Goal: Task Accomplishment & Management: Use online tool/utility

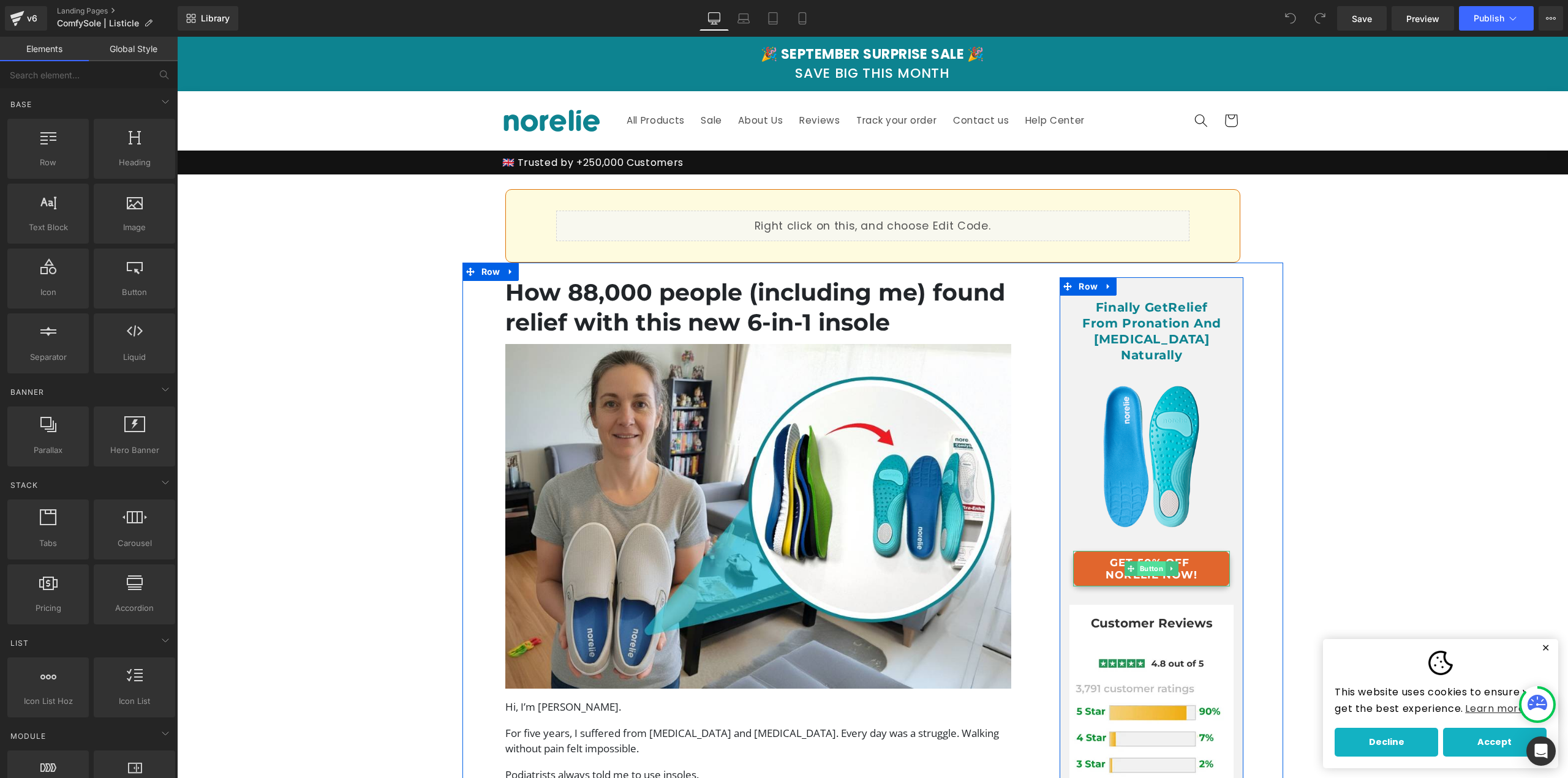
click at [1137, 561] on span "Button" at bounding box center [1151, 568] width 28 height 15
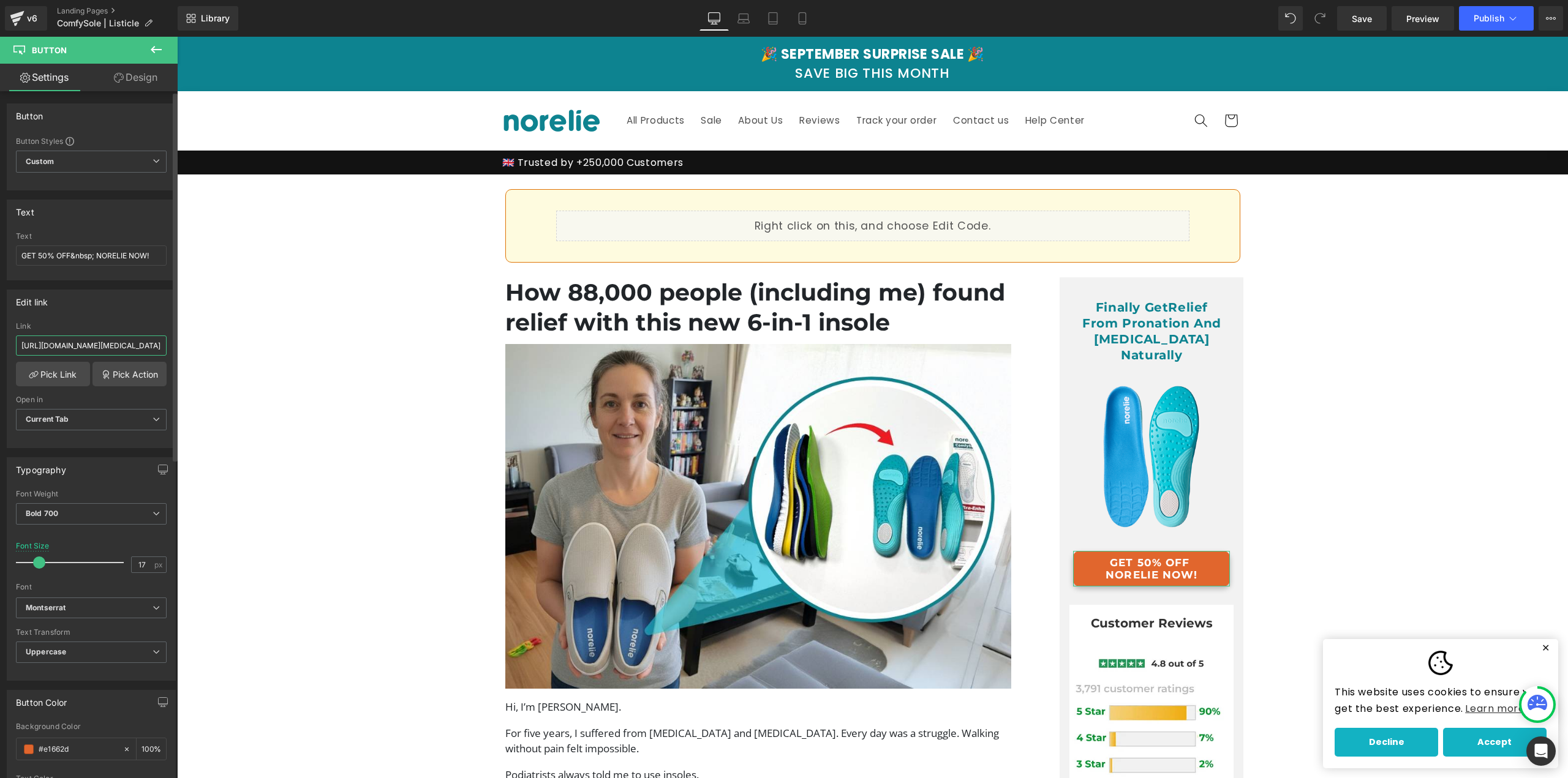
click at [115, 345] on input "https://norelie.co/products/comfysole-2-0-bunion" at bounding box center [91, 346] width 150 height 20
paste input "-uk.com"
type input "https://norelie-uk.com/products/comfysole-2-0-bunion"
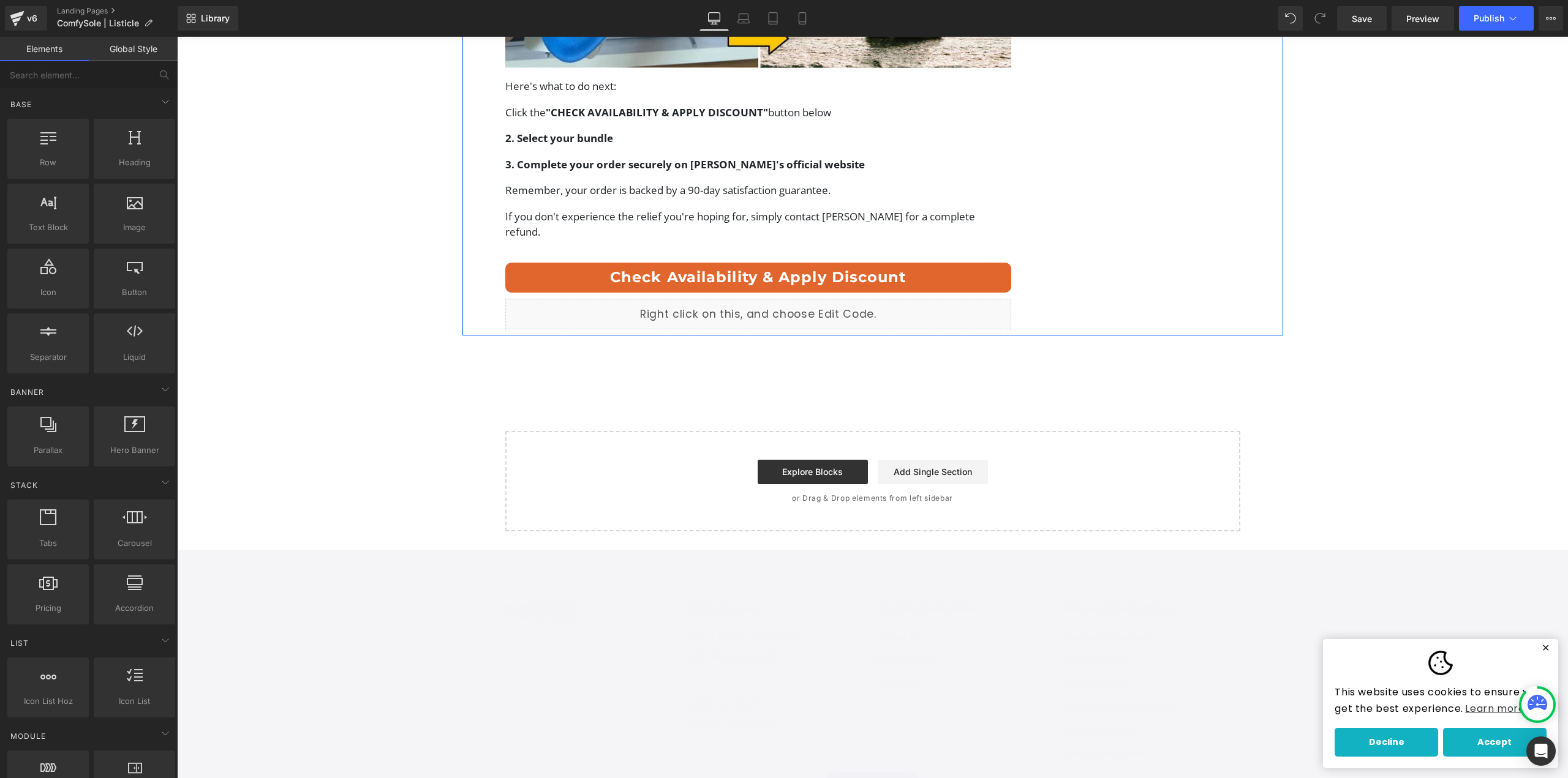
scroll to position [4958, 0]
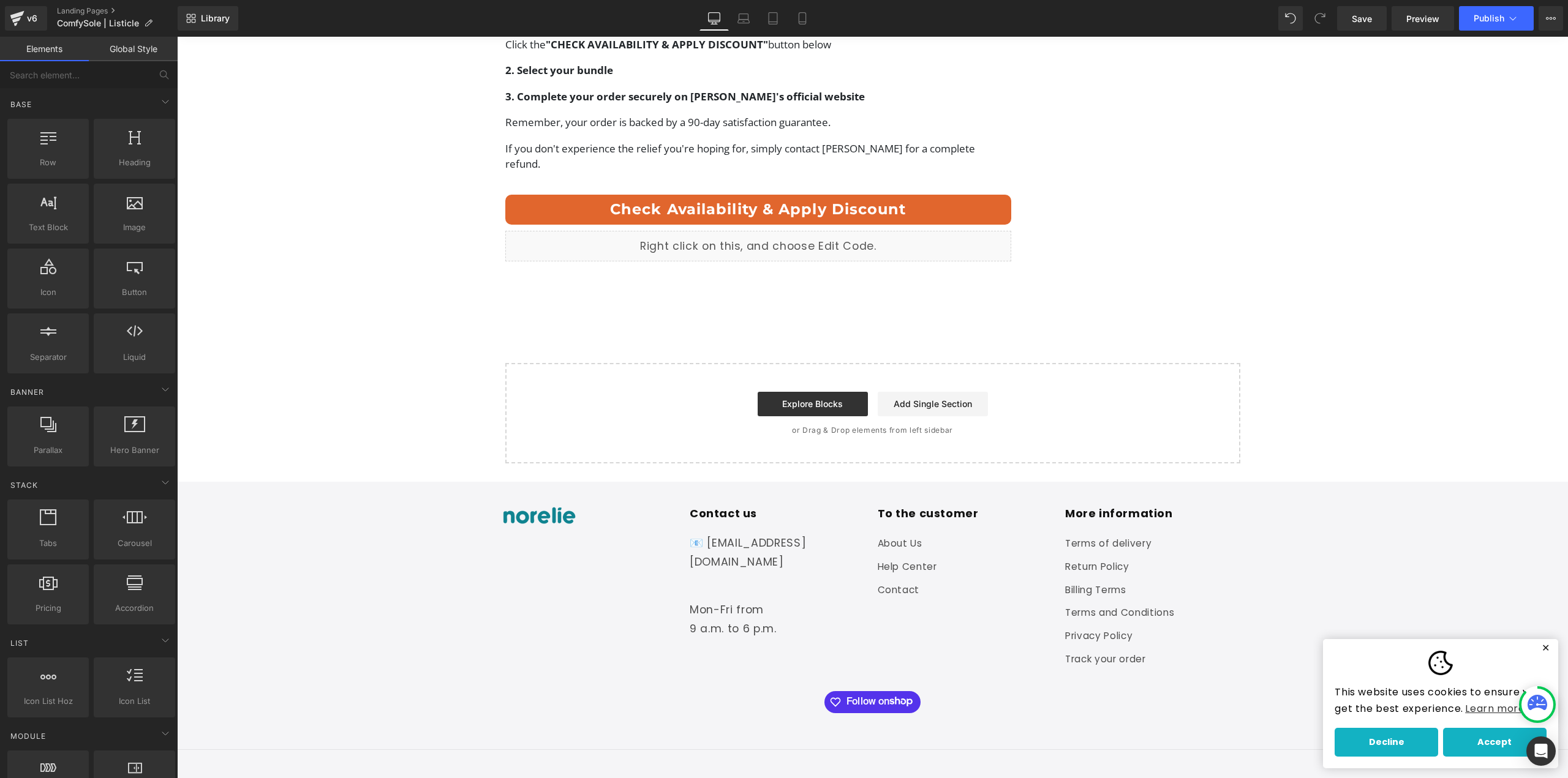
click at [745, 195] on link "Check Availability & Apply Discount" at bounding box center [758, 210] width 507 height 31
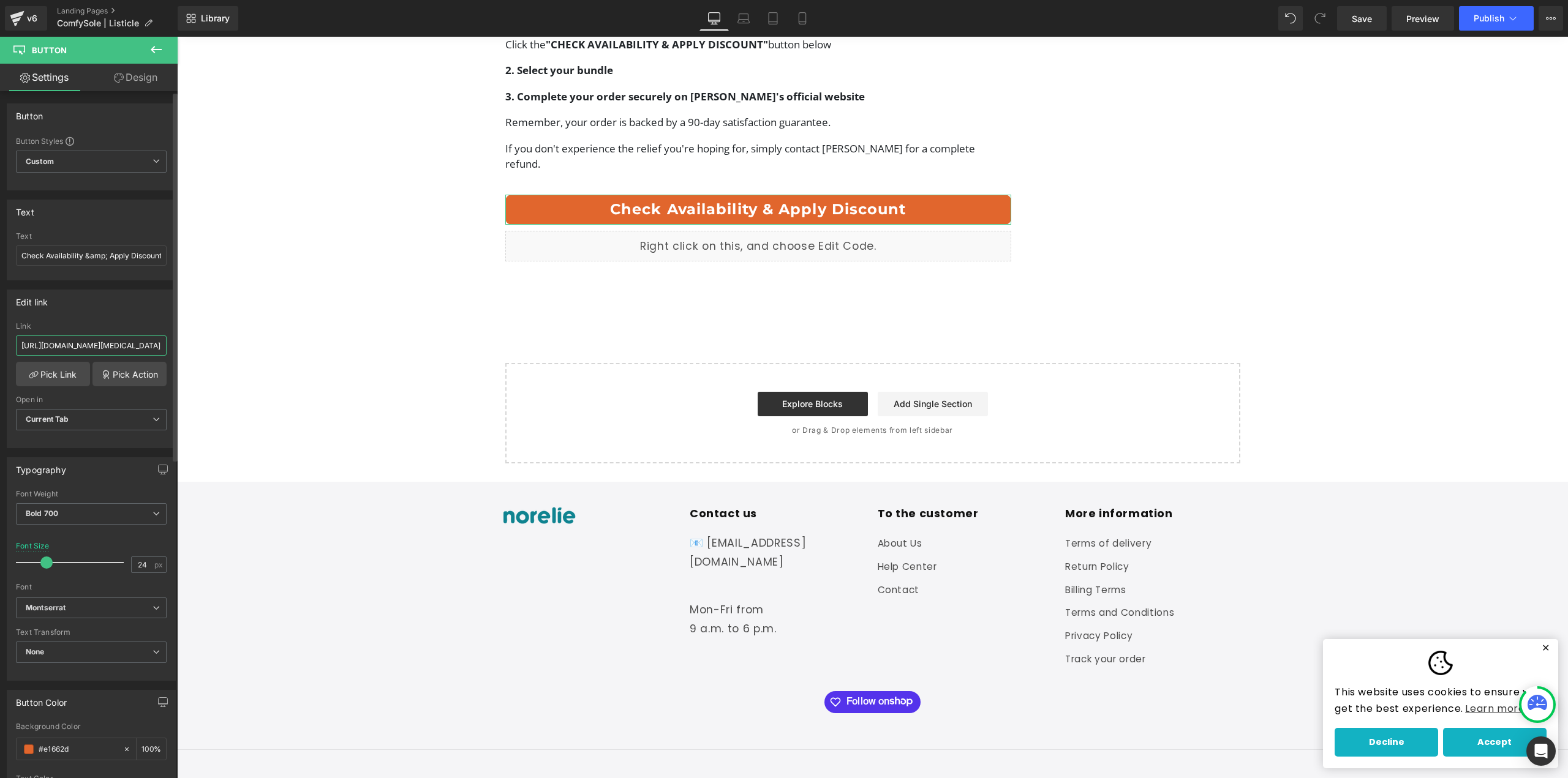
click at [77, 336] on input "https://norelie.co/products/comfysole-2-0-bunion" at bounding box center [91, 346] width 150 height 20
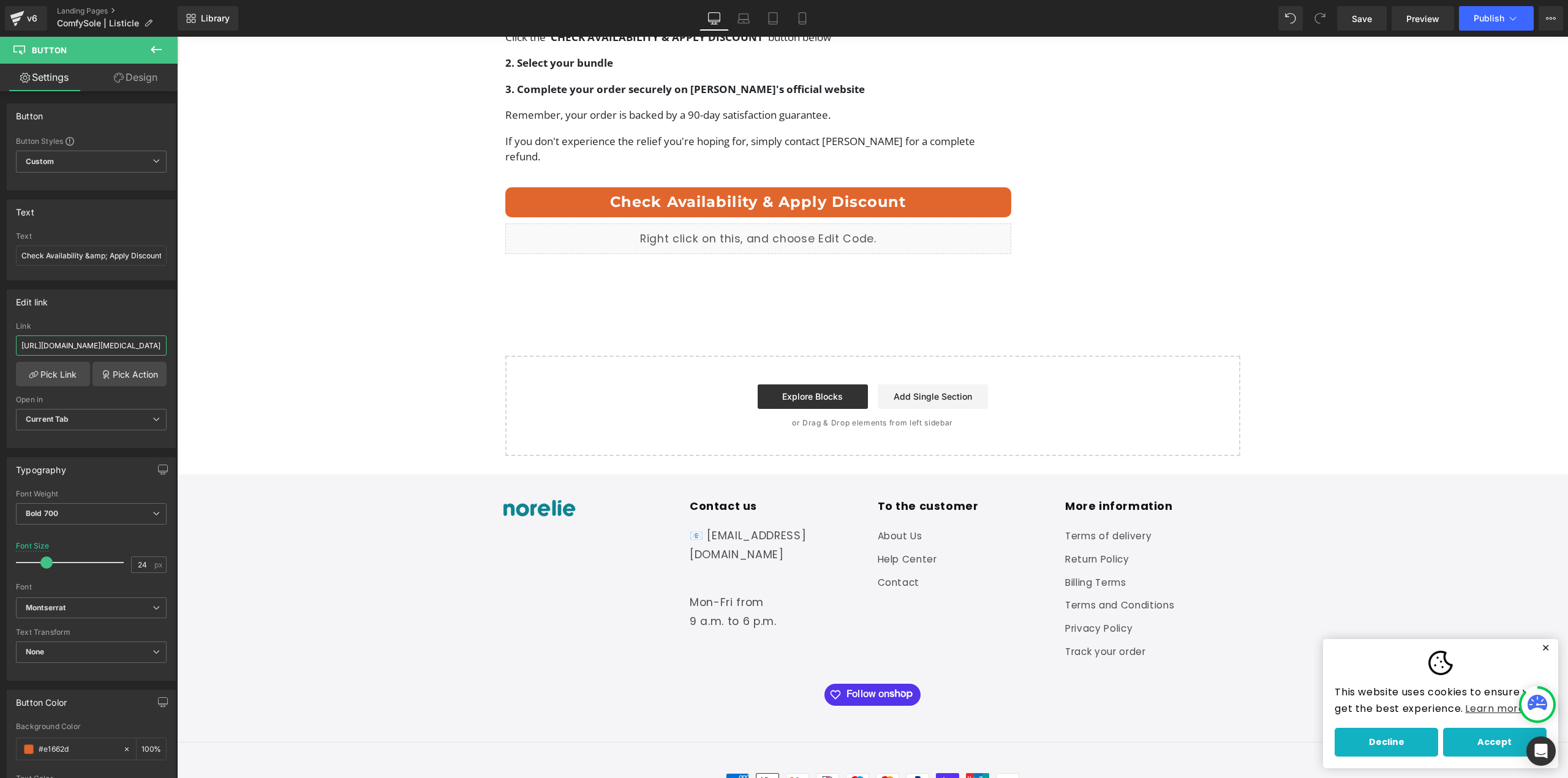
scroll to position [4975, 0]
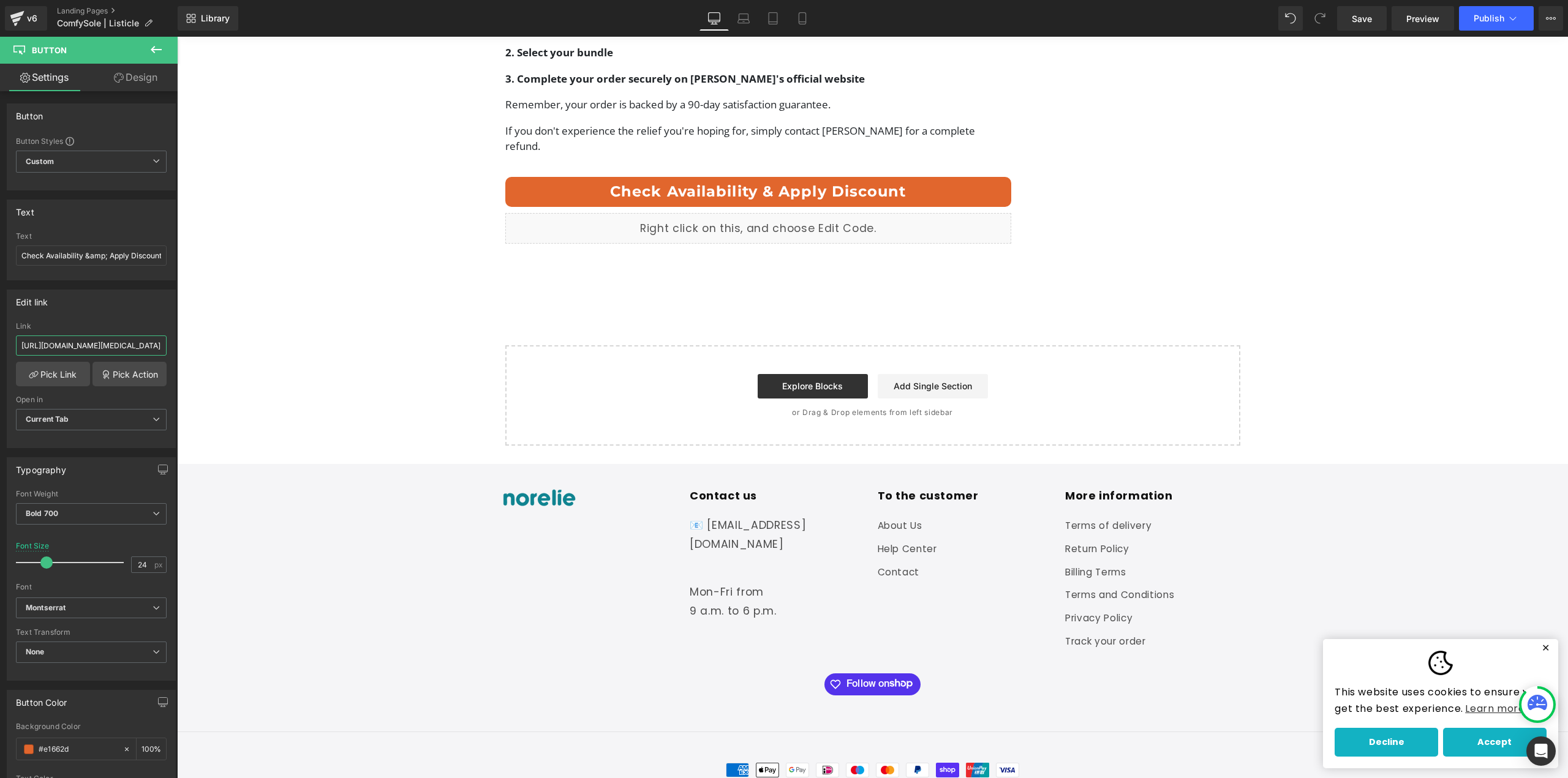
type input "https://norelie-uk.com/products/comfysole-2-0-bunion"
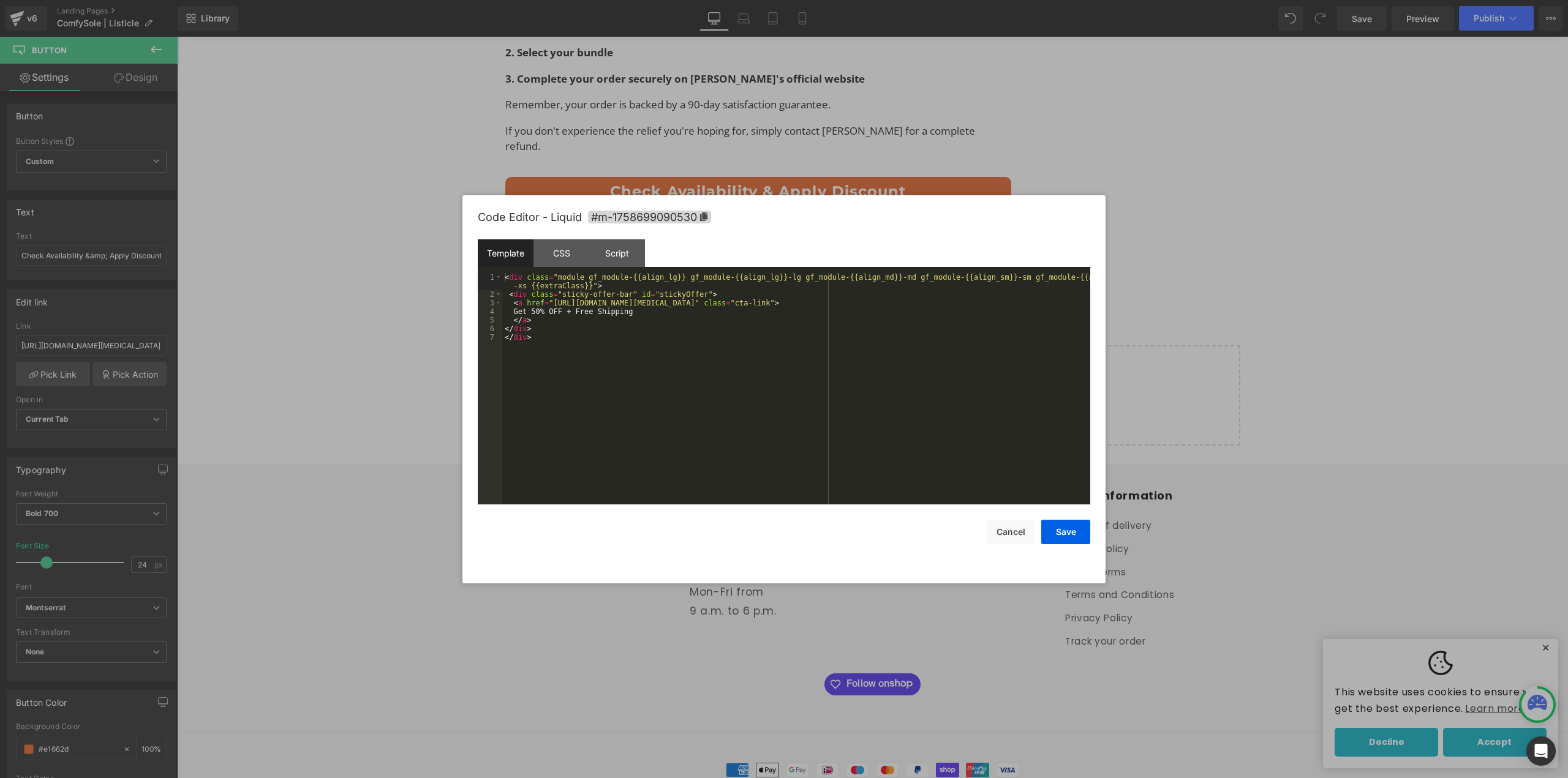
click at [802, 0] on div "Button You are previewing how the will restyle your page. You can not edit Elem…" at bounding box center [784, 0] width 1568 height 0
drag, startPoint x: 521, startPoint y: 312, endPoint x: 637, endPoint y: 312, distance: 116.0
click at [637, 312] on div "< div class = "module gf_module-{{align_lg}} gf_module-{{align_lg}}-lg gf_modul…" at bounding box center [796, 401] width 588 height 257
click at [699, 320] on div "< div class = "module gf_module-{{align_lg}} gf_module-{{align_lg}}-lg gf_modul…" at bounding box center [796, 401] width 588 height 257
drag, startPoint x: 559, startPoint y: 304, endPoint x: 743, endPoint y: 301, distance: 184.0
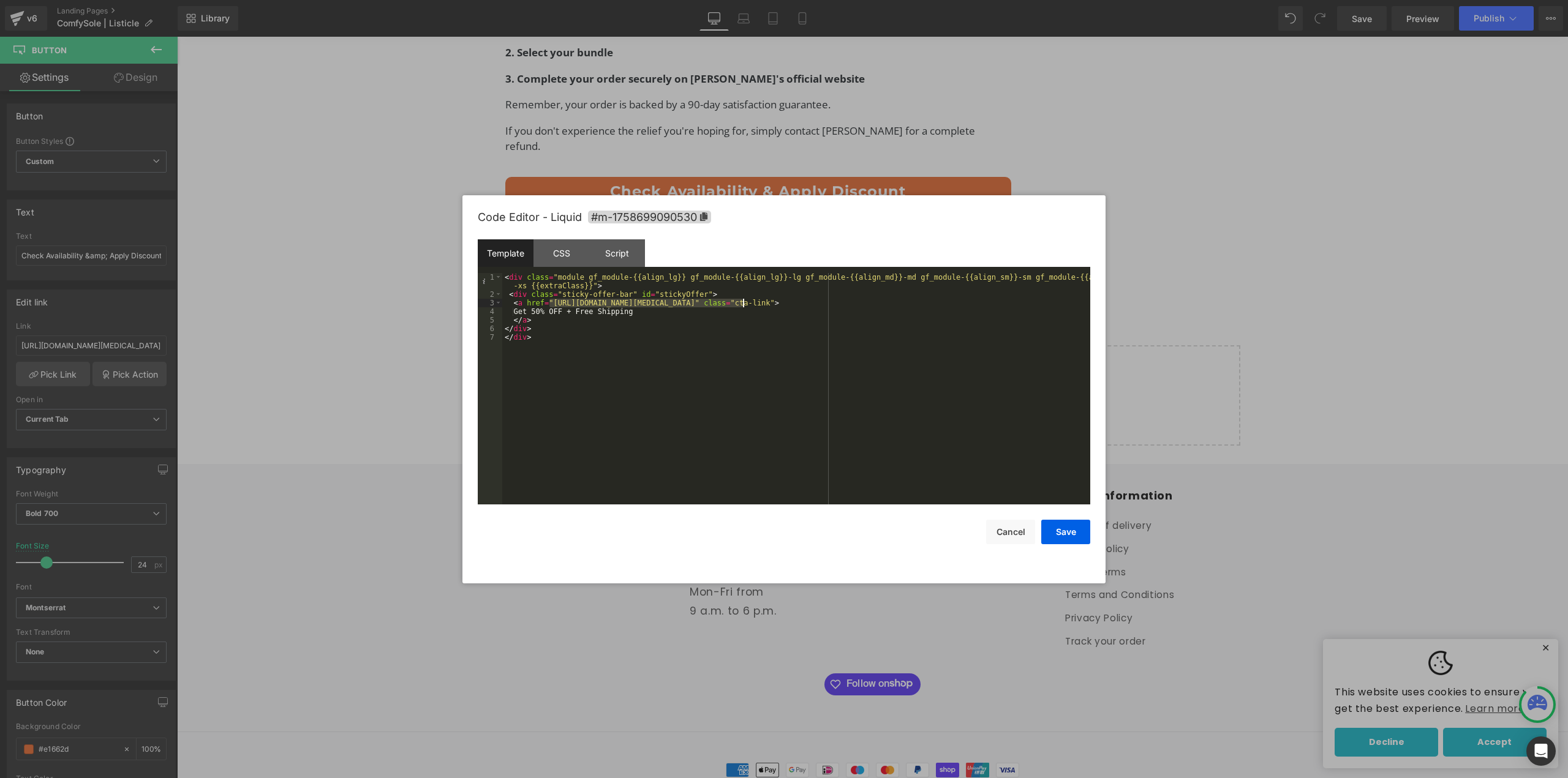
click at [743, 301] on div "< div class = "module gf_module-{{align_lg}} gf_module-{{align_lg}}-lg gf_modul…" at bounding box center [796, 401] width 588 height 257
click at [1058, 529] on button "Save" at bounding box center [1065, 532] width 49 height 25
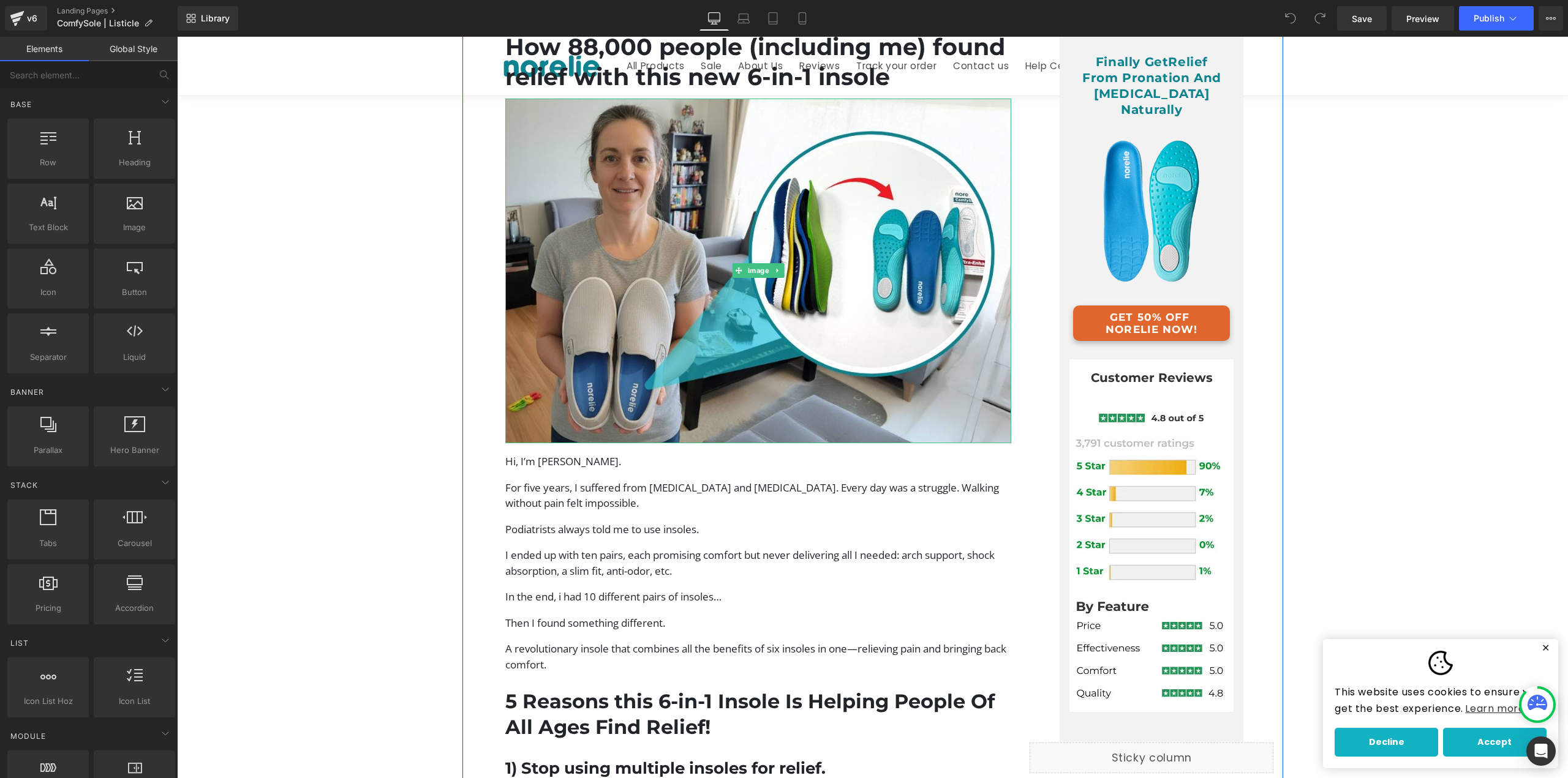
scroll to position [245, 0]
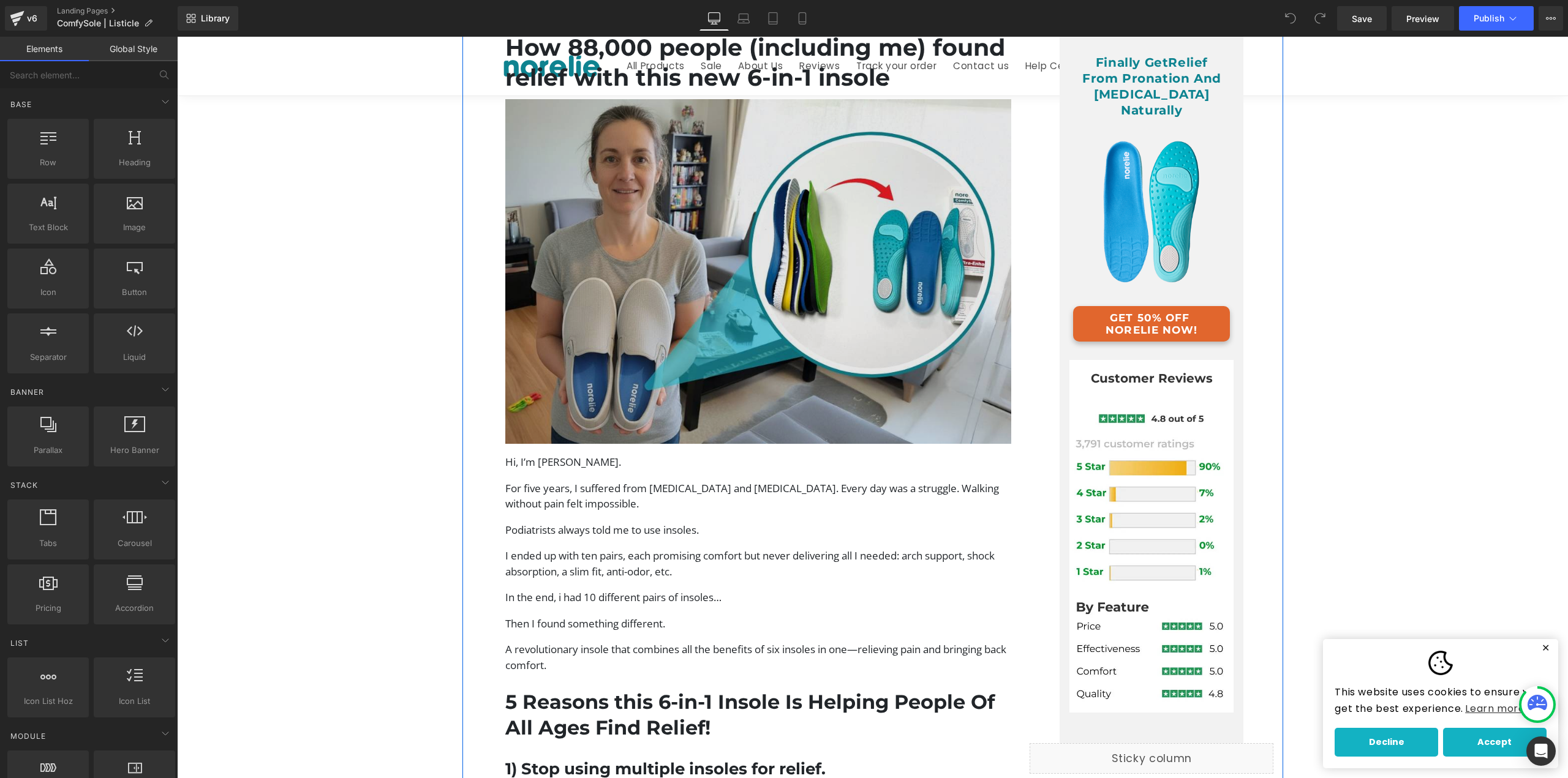
drag, startPoint x: 1121, startPoint y: 308, endPoint x: 641, endPoint y: 330, distance: 480.5
click at [1125, 317] on span at bounding box center [1130, 324] width 13 height 15
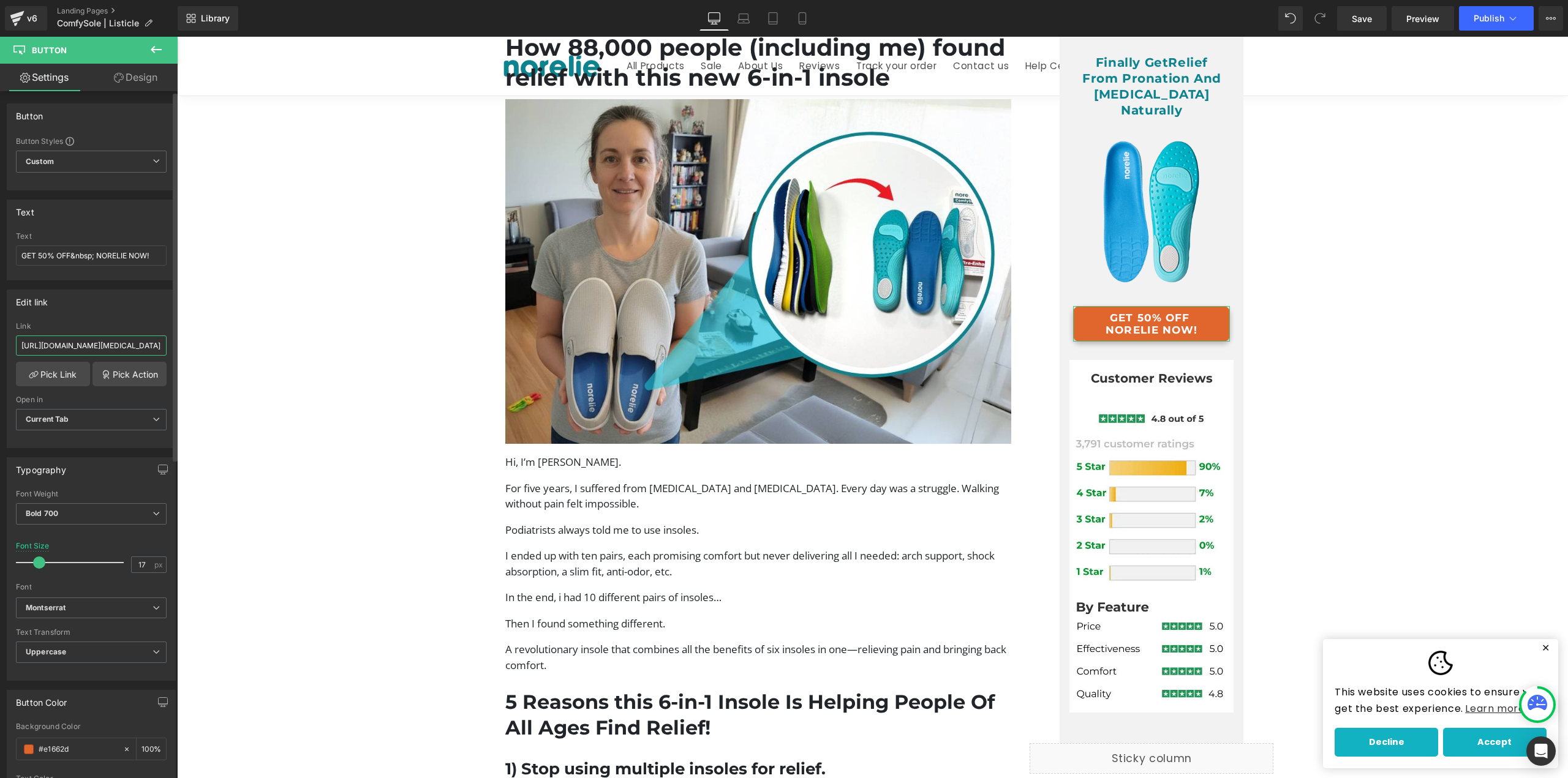
click at [72, 343] on input "https://norelie.co/products/comfysole-2-0-bunion" at bounding box center [91, 346] width 150 height 20
paste input "-uk.com"
type input "https://norelie-uk.com/products/comfysole-2-0-bunion"
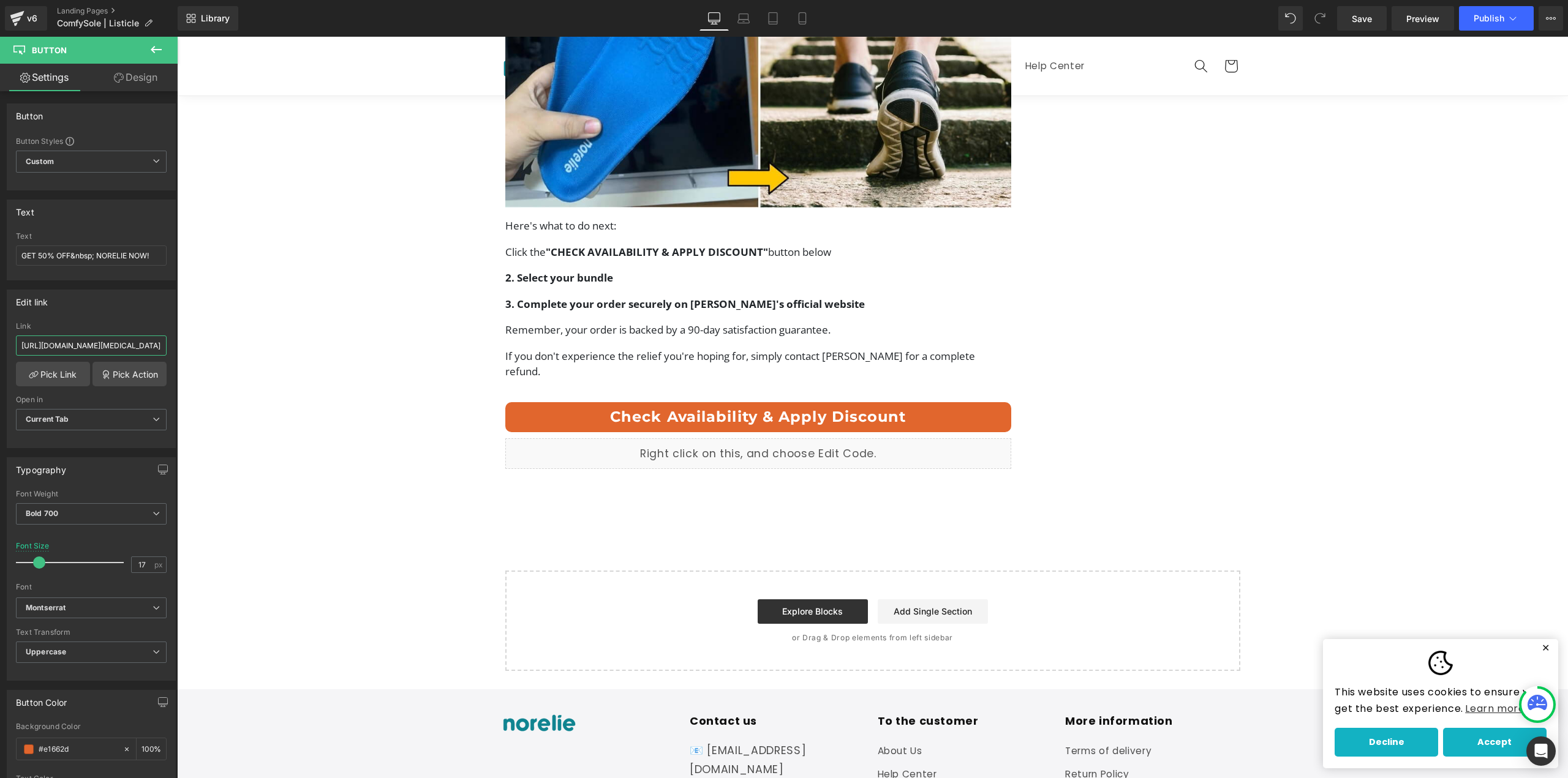
scroll to position [4731, 0]
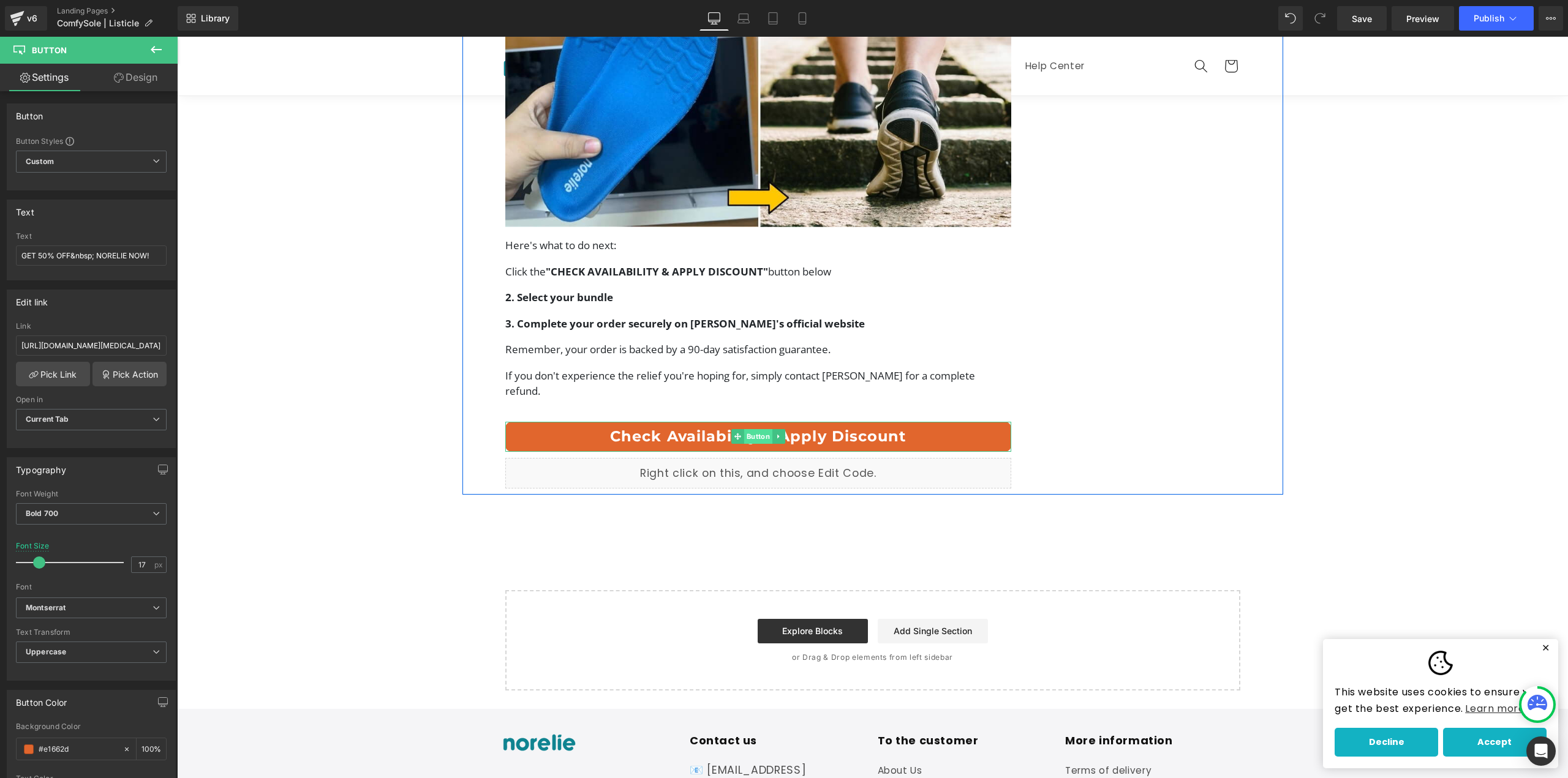
click at [744, 429] on span "Button" at bounding box center [758, 436] width 28 height 15
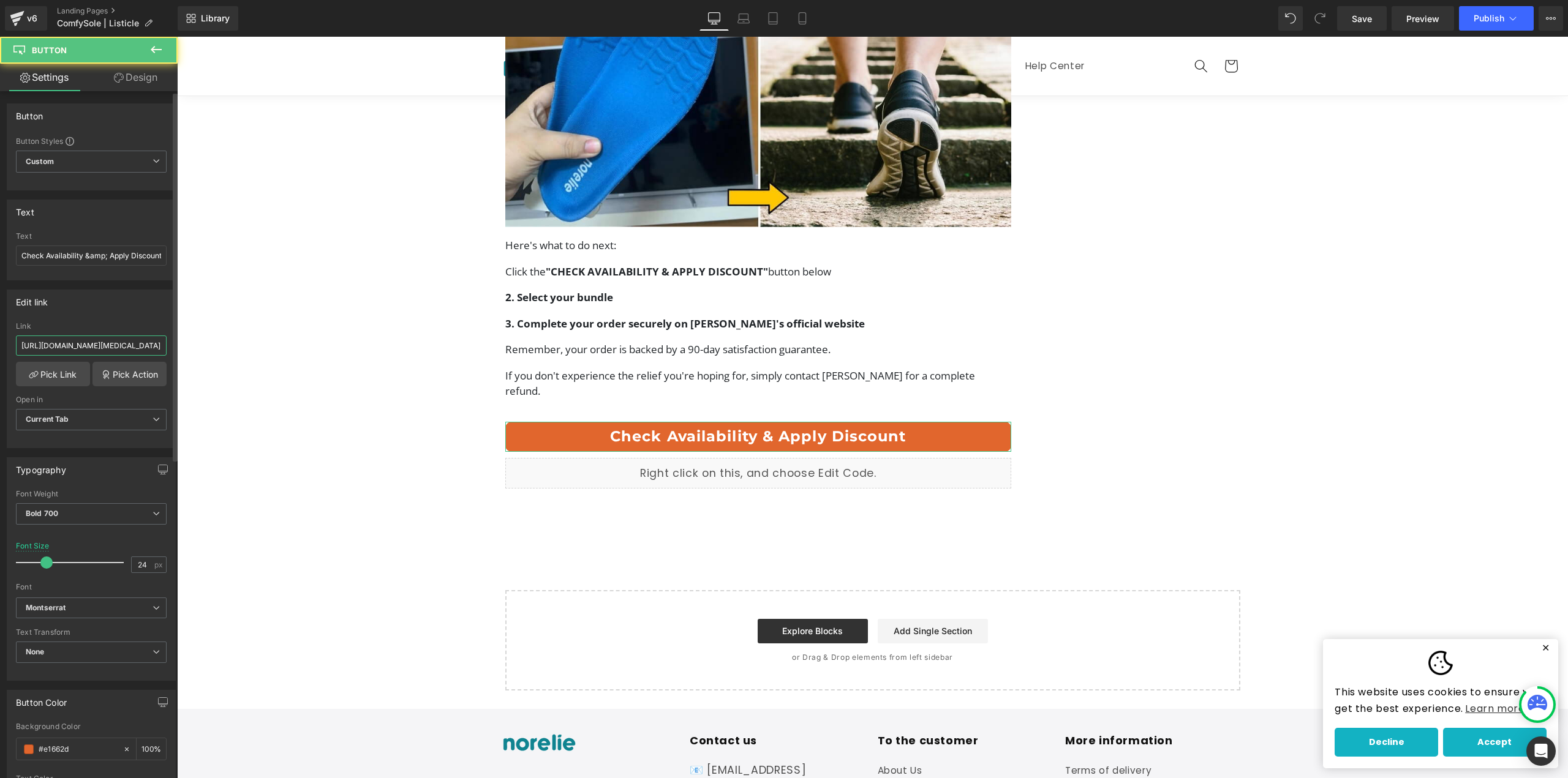
click at [77, 349] on input "https://norelie.co/products/comfysole-2-0-bunion" at bounding box center [91, 346] width 150 height 20
paste input "-uk.com"
type input "https://norelie-uk.com/products/comfysole-2-0-bunion"
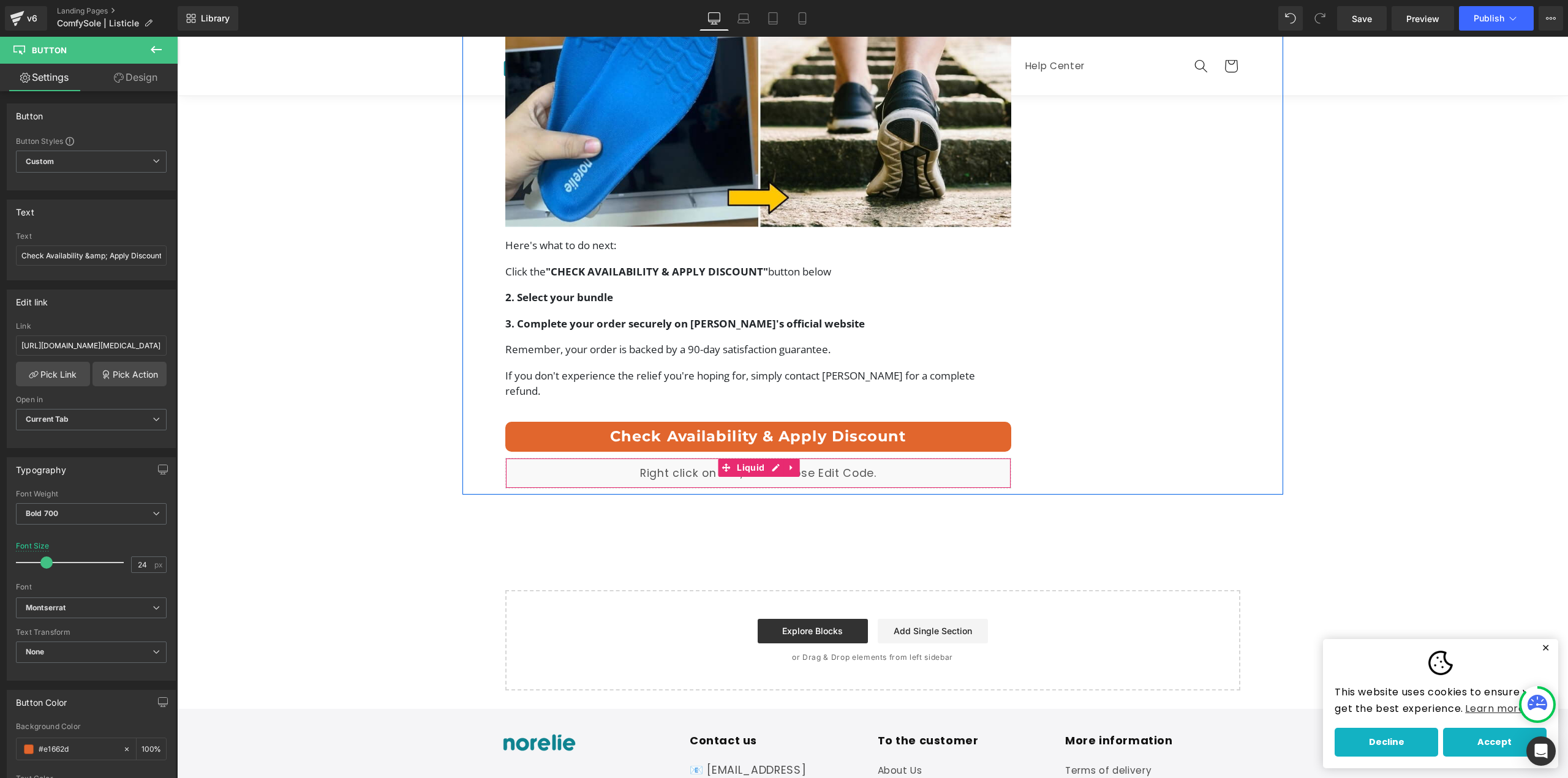
click at [700, 458] on div "Liquid" at bounding box center [758, 473] width 507 height 31
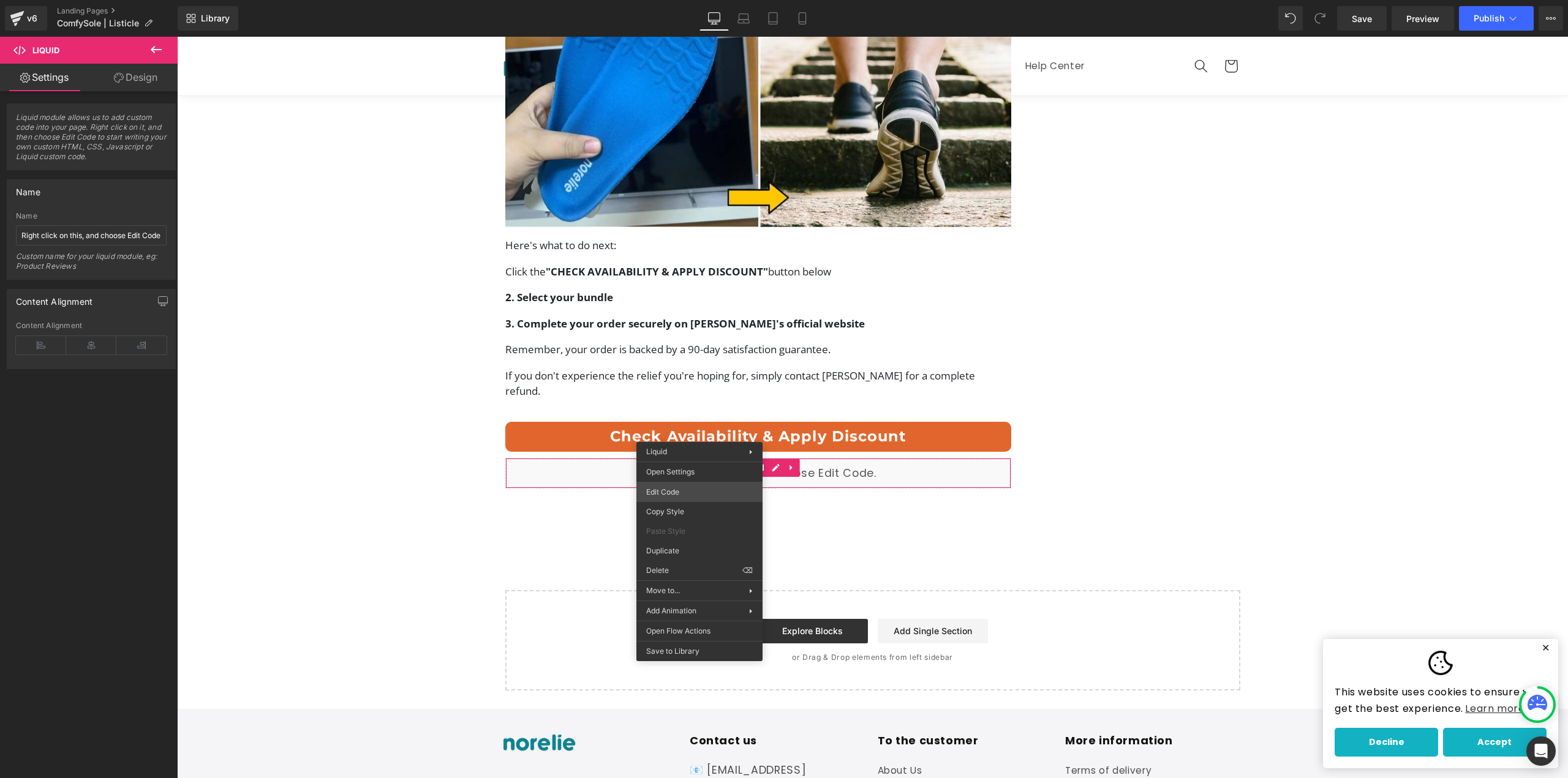
click at [690, 0] on div "Button You are previewing how the will restyle your page. You can not edit Elem…" at bounding box center [784, 0] width 1568 height 0
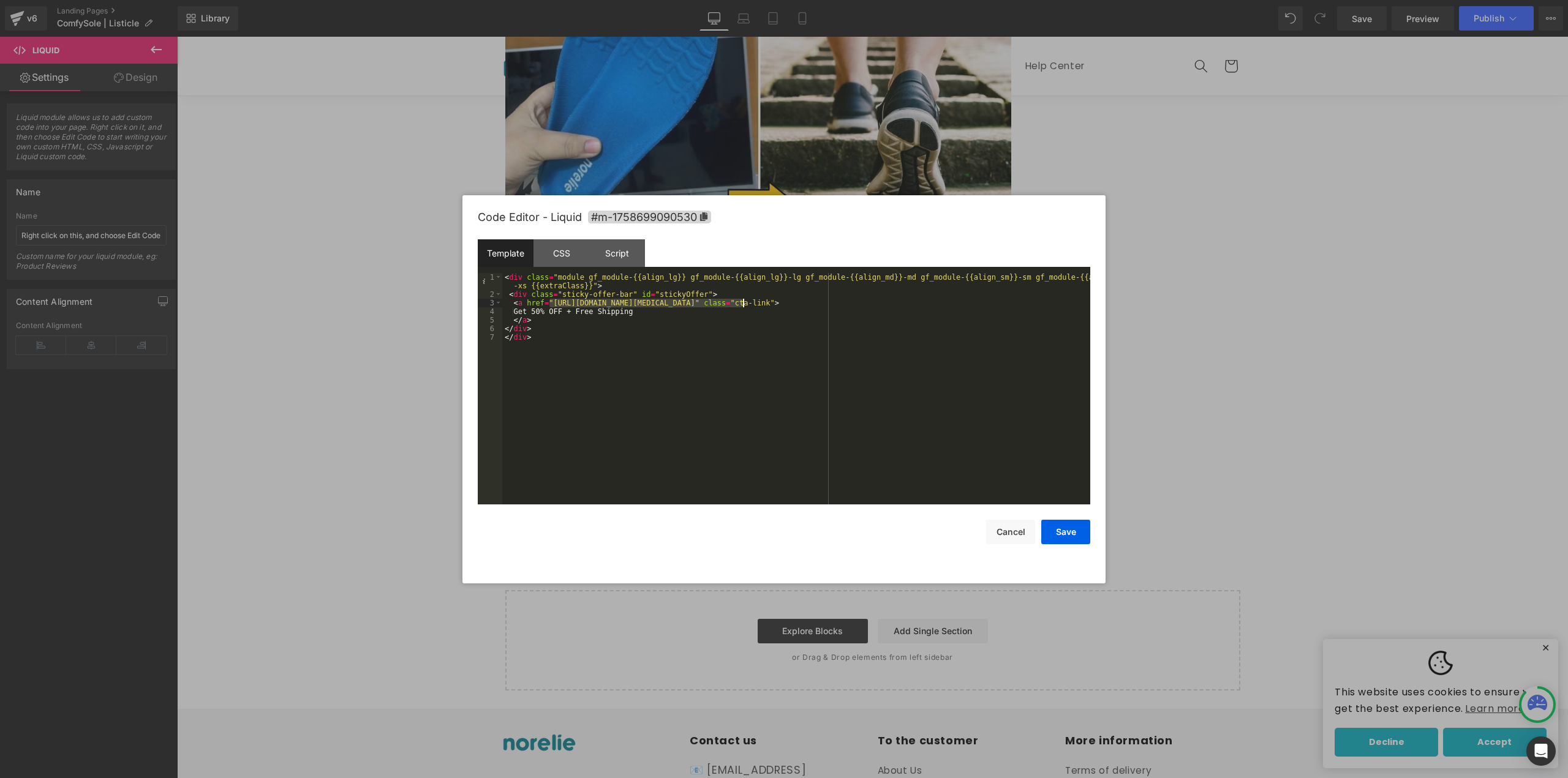
drag, startPoint x: 548, startPoint y: 302, endPoint x: 741, endPoint y: 306, distance: 193.0
click at [741, 306] on div "< div class = "module gf_module-{{align_lg}} gf_module-{{align_lg}}-lg gf_modul…" at bounding box center [796, 401] width 588 height 257
drag, startPoint x: 551, startPoint y: 305, endPoint x: 596, endPoint y: 305, distance: 45.0
click at [596, 305] on div "< div class = "module gf_module-{{align_lg}} gf_module-{{align_lg}}-lg gf_modul…" at bounding box center [796, 401] width 588 height 257
click at [559, 301] on div "< div class = "module gf_module-{{align_lg}} gf_module-{{align_lg}}-lg gf_modul…" at bounding box center [796, 389] width 588 height 231
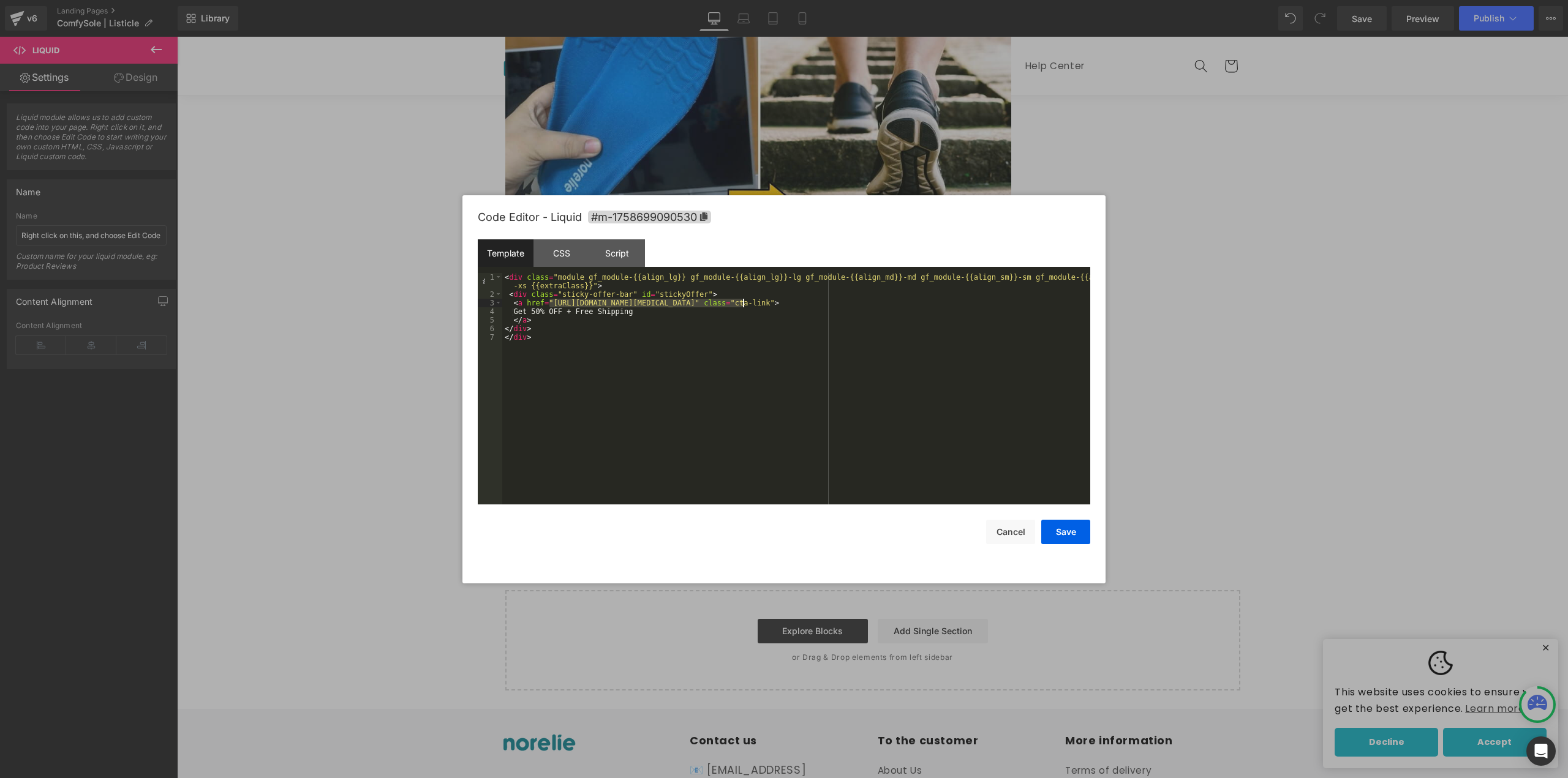
drag, startPoint x: 549, startPoint y: 301, endPoint x: 743, endPoint y: 302, distance: 194.0
click at [743, 302] on div "< div class = "module gf_module-{{align_lg}} gf_module-{{align_lg}}-lg gf_modul…" at bounding box center [796, 401] width 588 height 257
click at [1067, 535] on button "Save" at bounding box center [1065, 532] width 49 height 25
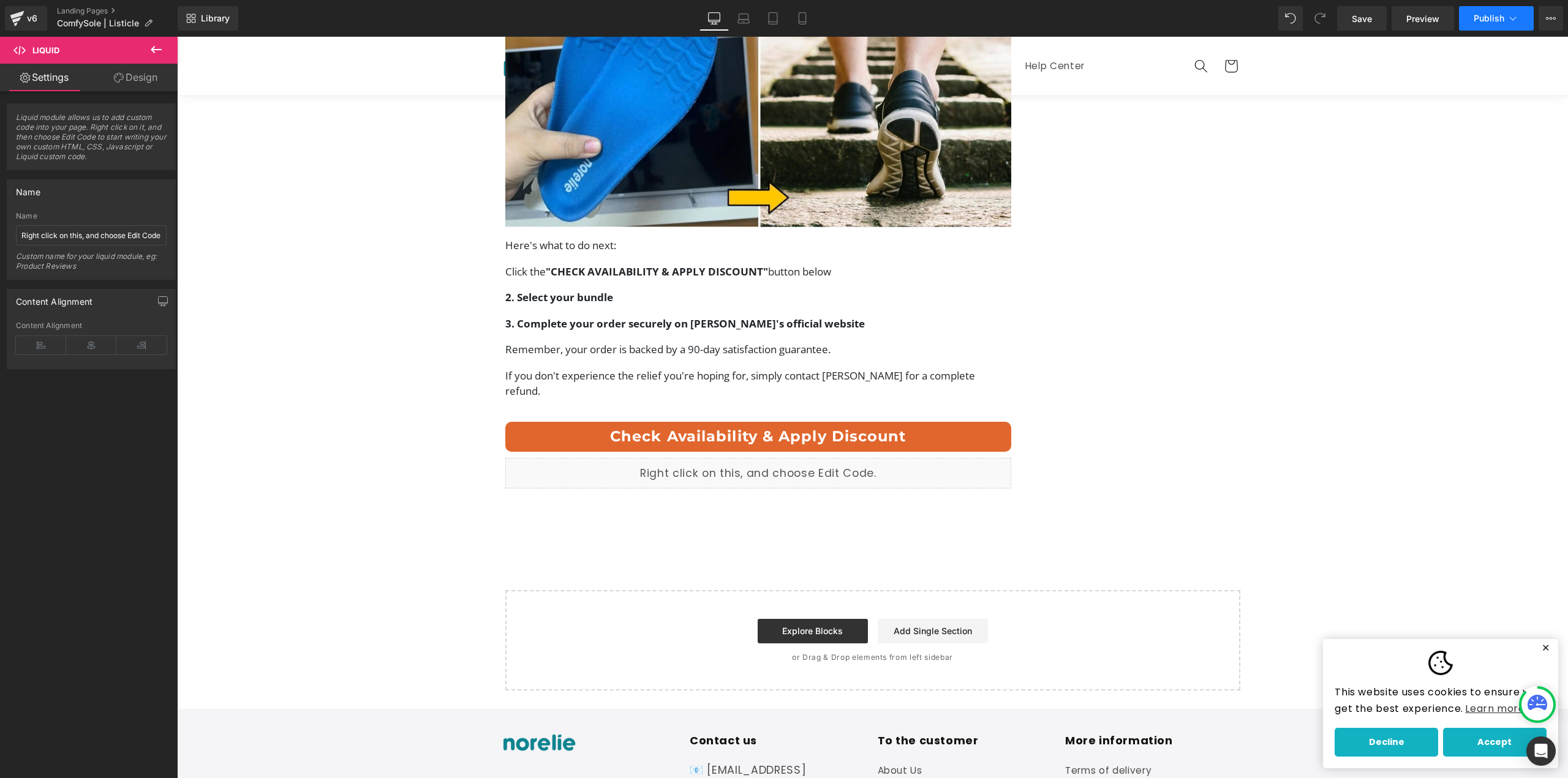
click at [1494, 19] on span "Publish" at bounding box center [1489, 18] width 31 height 9
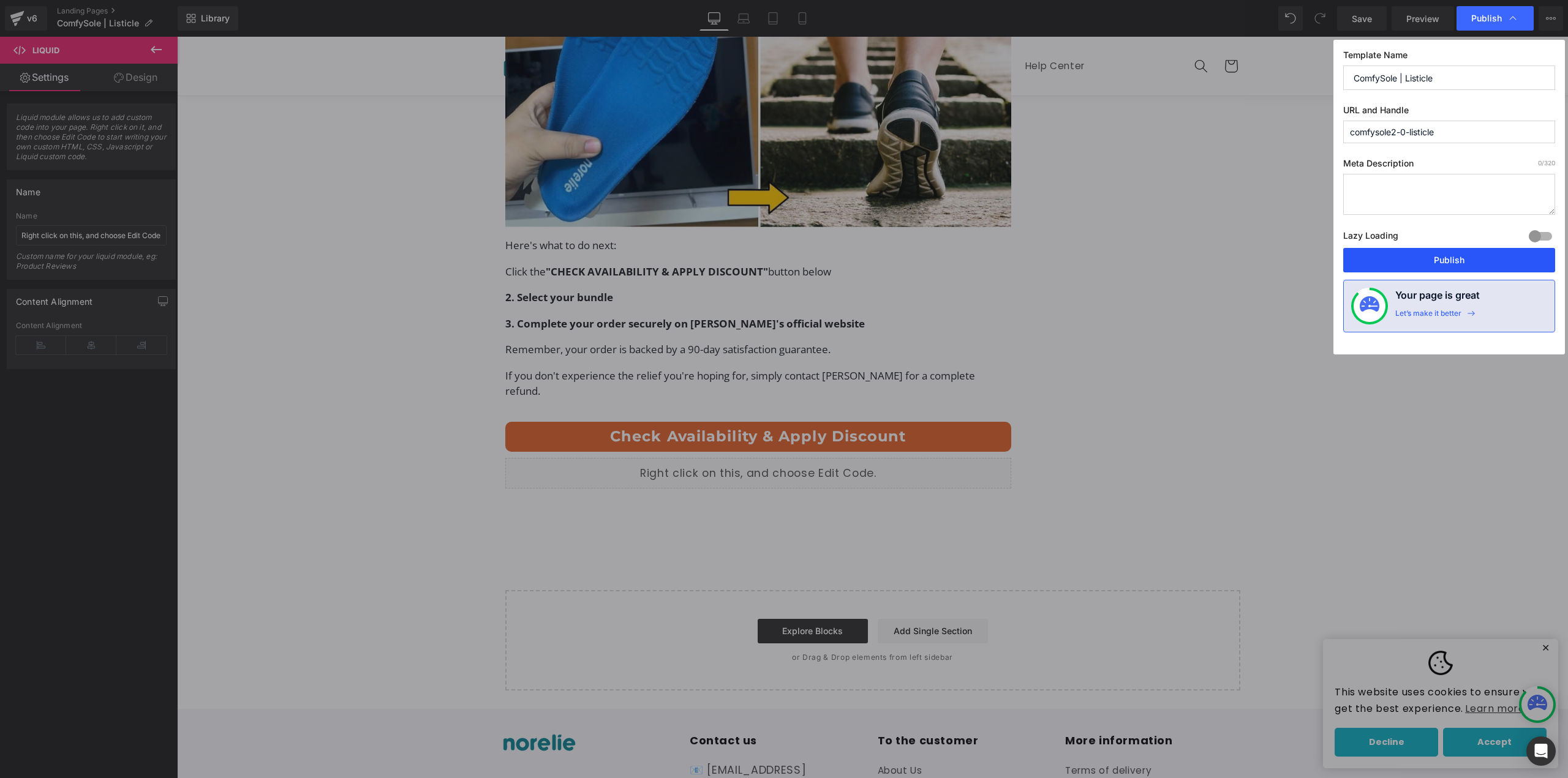
click at [1403, 264] on button "Publish" at bounding box center [1449, 260] width 212 height 25
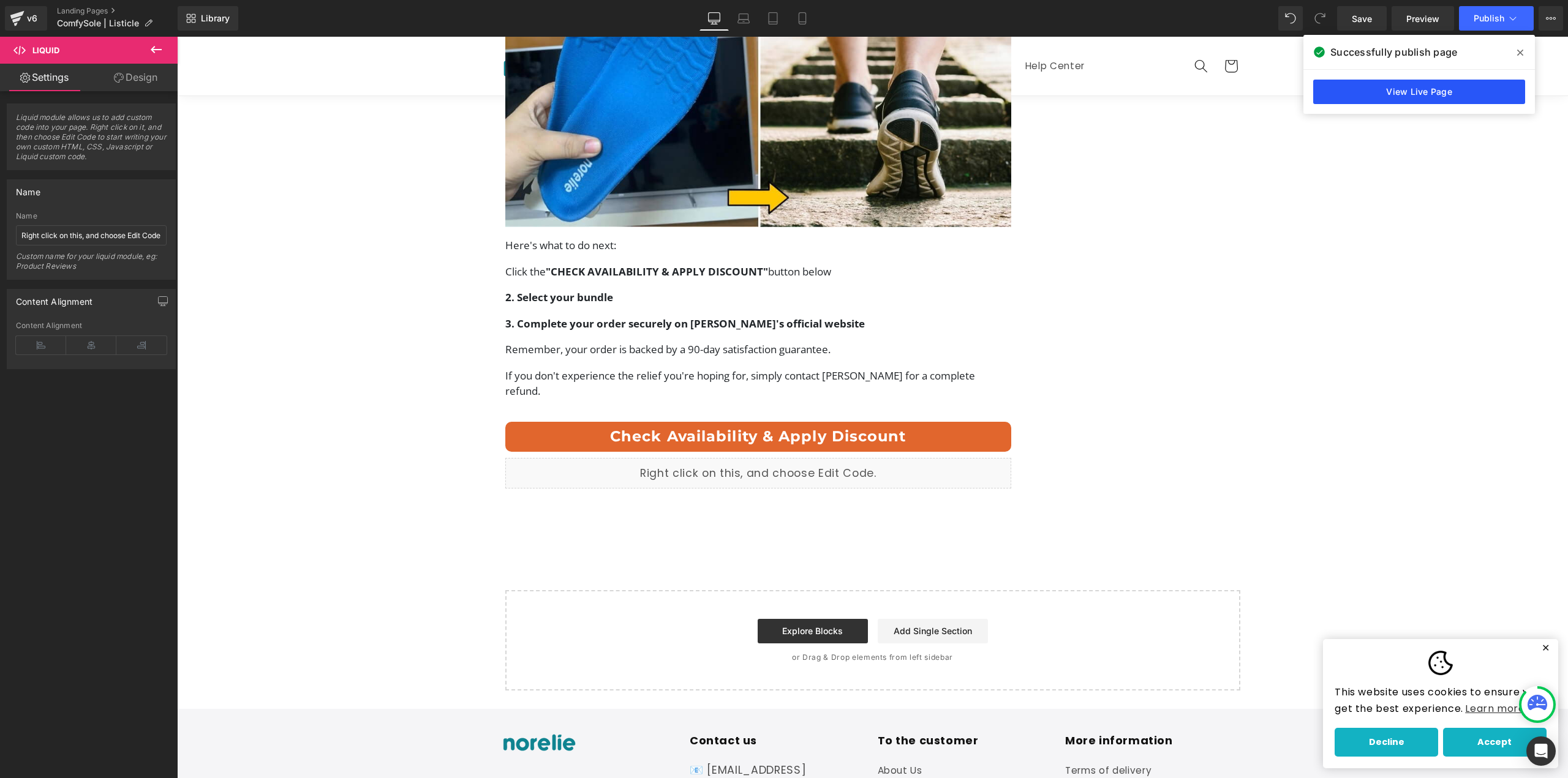
click at [1363, 98] on link "View Live Page" at bounding box center [1419, 91] width 212 height 25
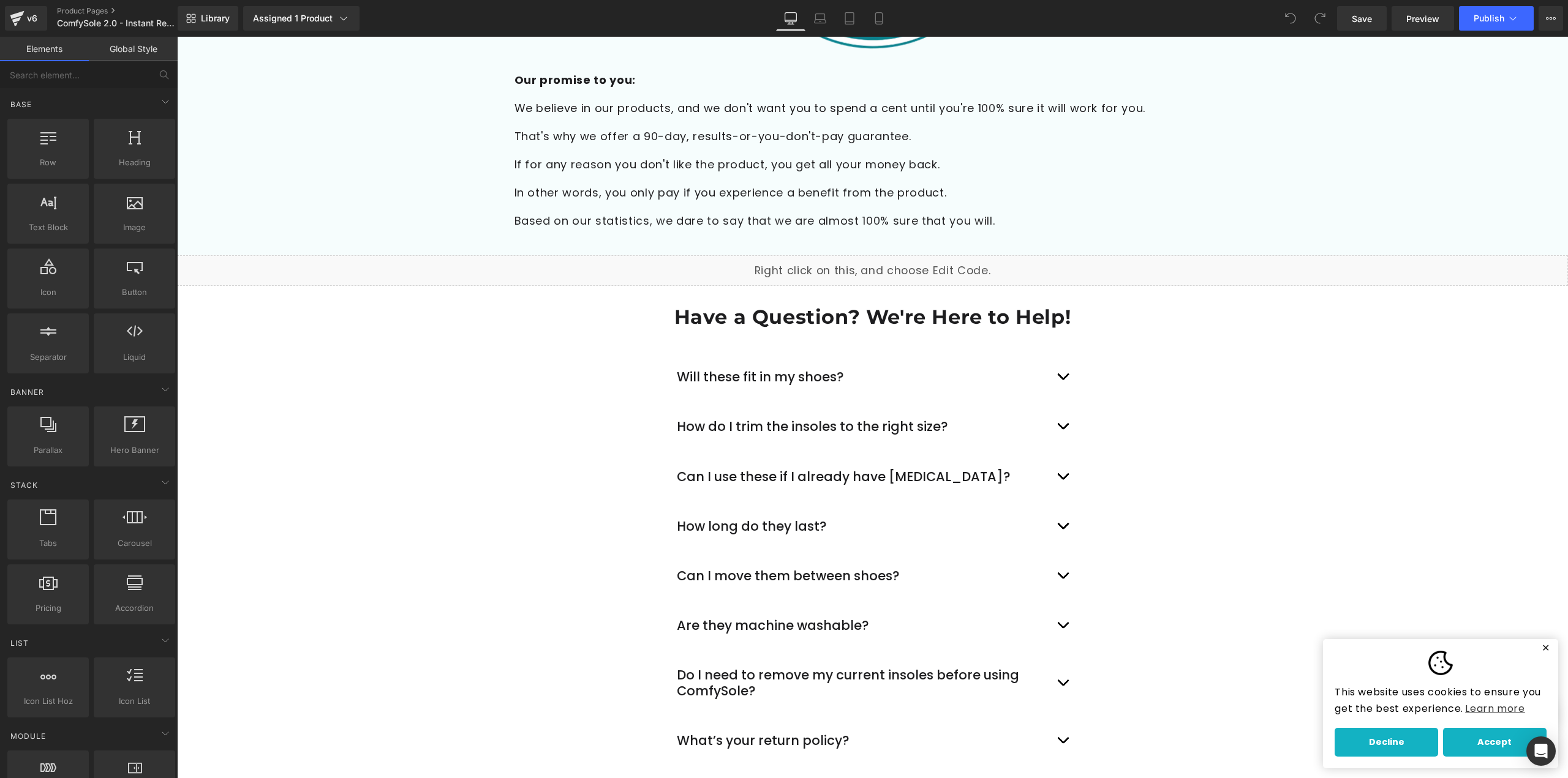
scroll to position [3489, 0]
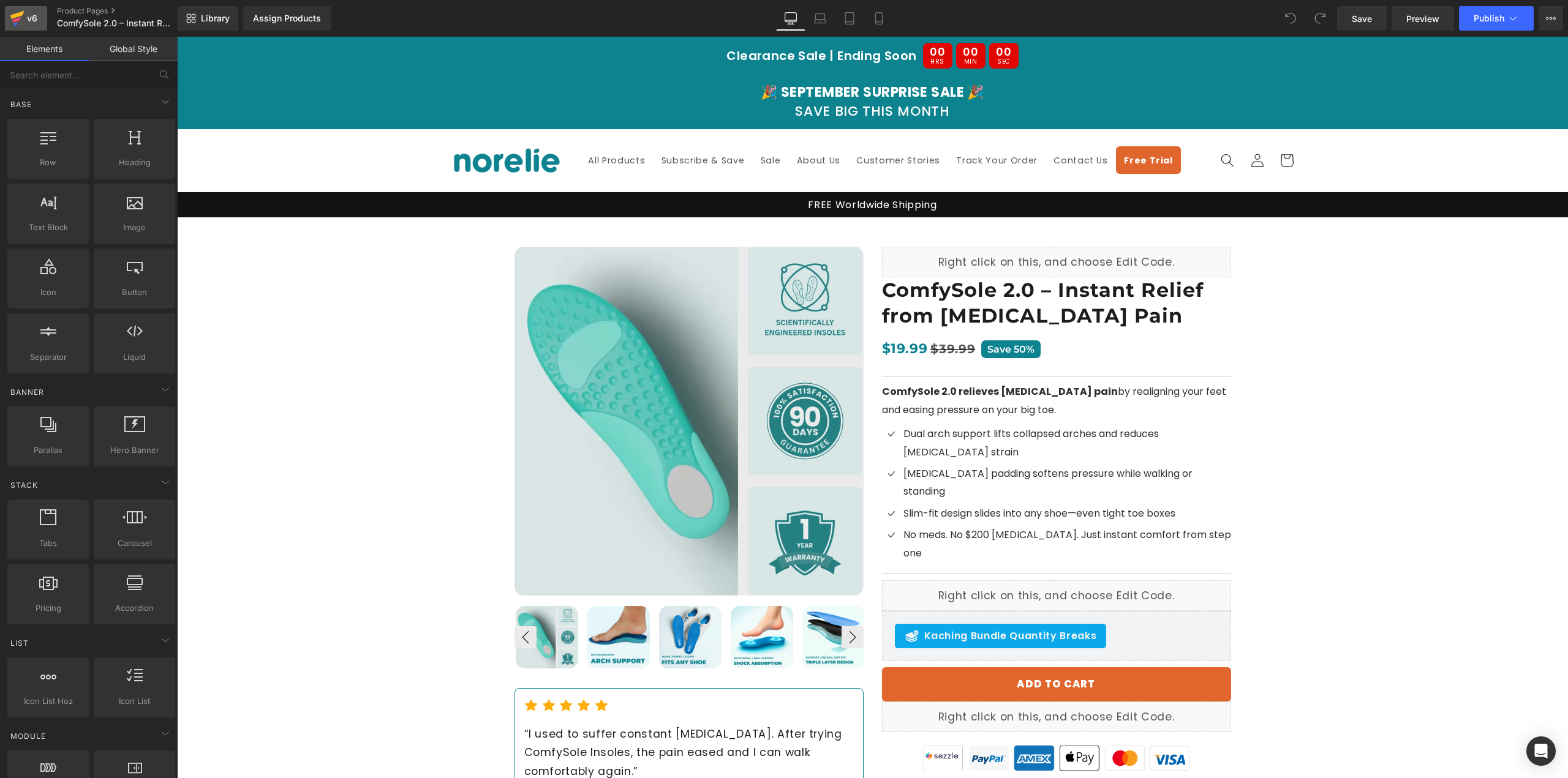
click at [39, 15] on div "v6" at bounding box center [32, 18] width 15 height 16
